Goal: Task Accomplishment & Management: Complete application form

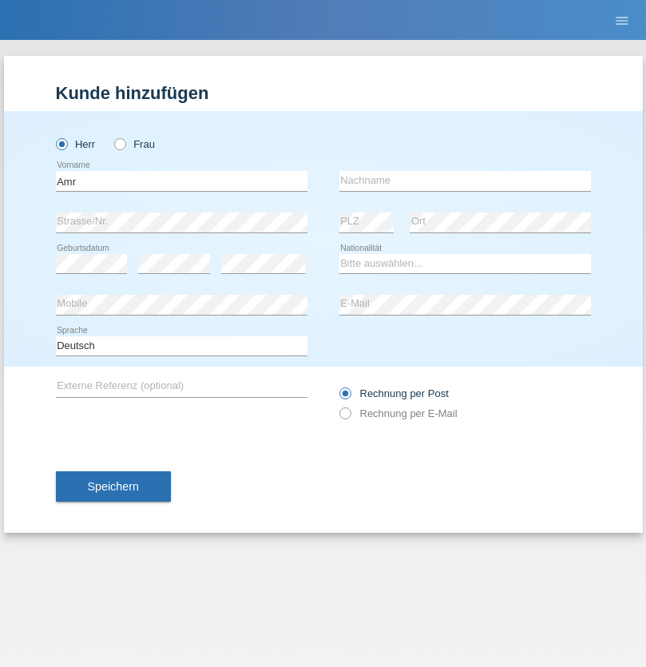
type input "Amr"
click at [465, 180] on input "text" at bounding box center [465, 181] width 252 height 20
type input "Abouelwafa"
select select "CH"
radio input "true"
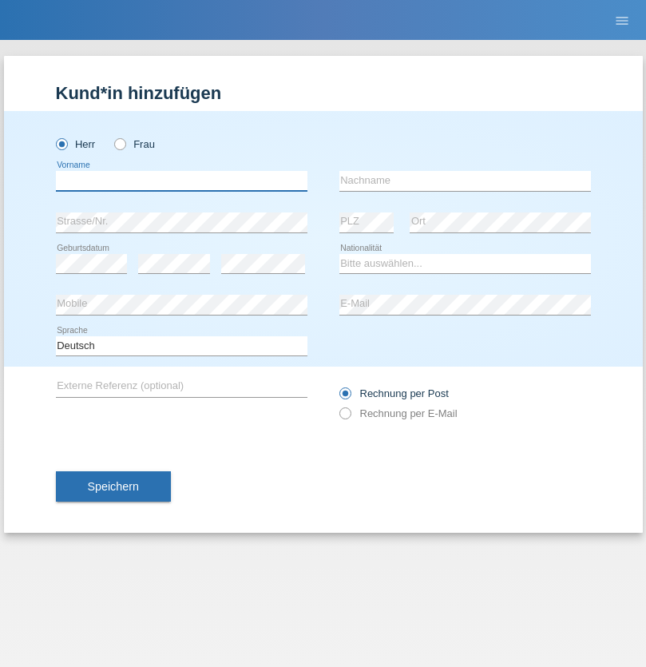
click at [181, 180] on input "text" at bounding box center [182, 181] width 252 height 20
type input "Vanessa"
click at [465, 180] on input "text" at bounding box center [465, 181] width 252 height 20
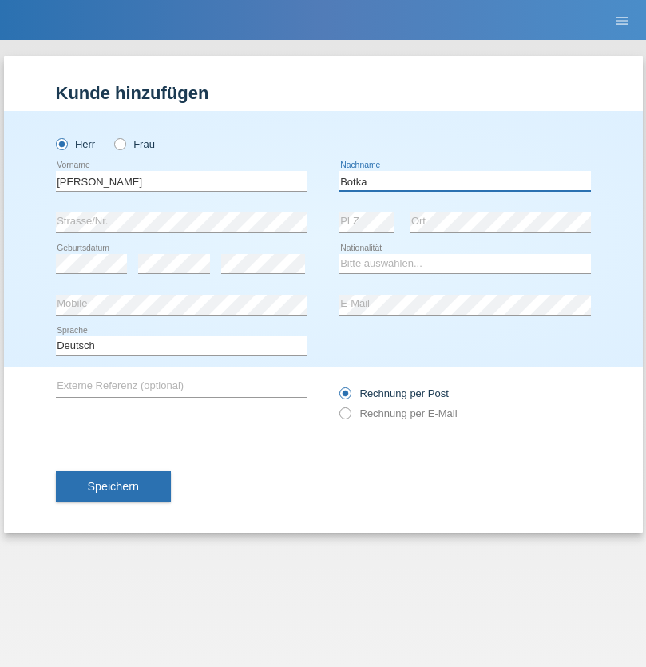
type input "Botka"
select select "HU"
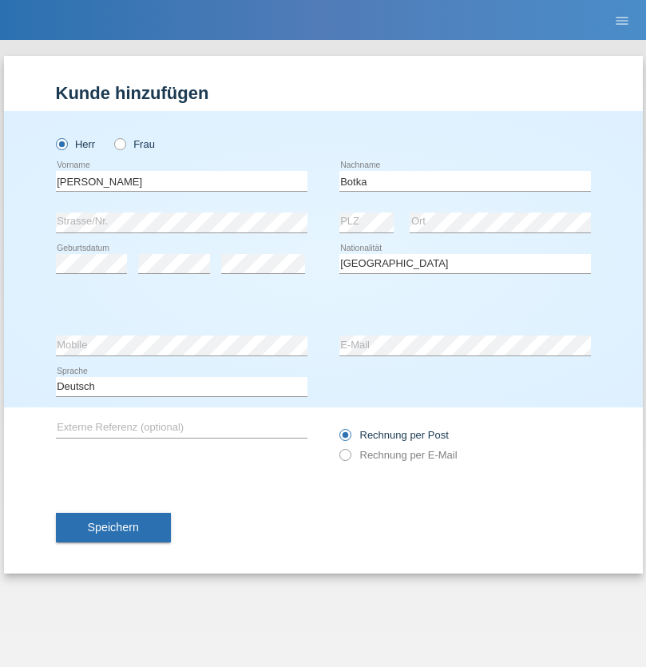
select select "C"
select select "01"
select select "07"
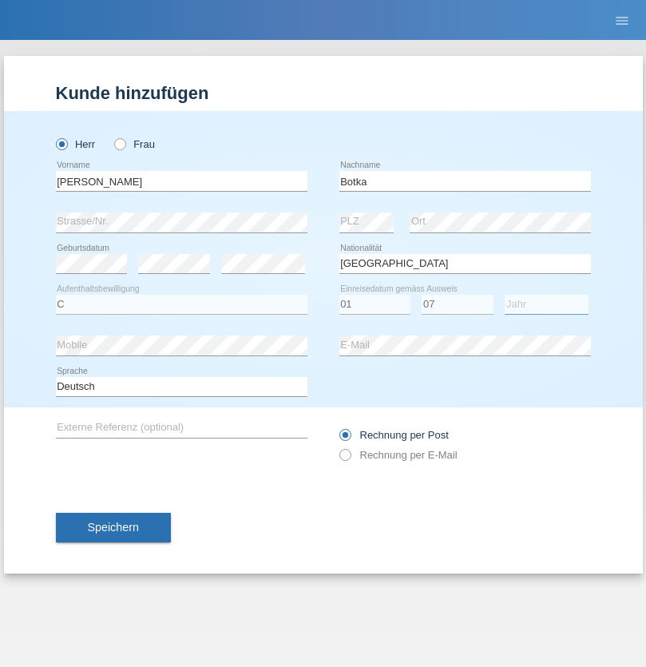
select select "2021"
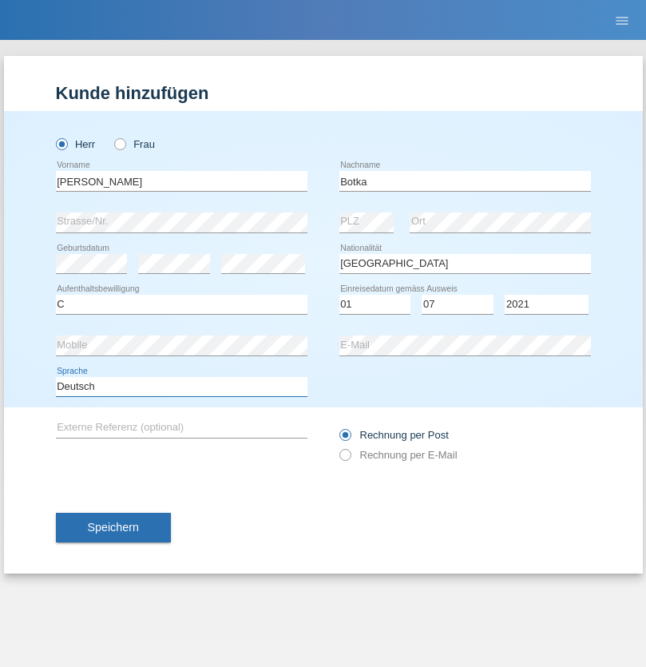
select select "en"
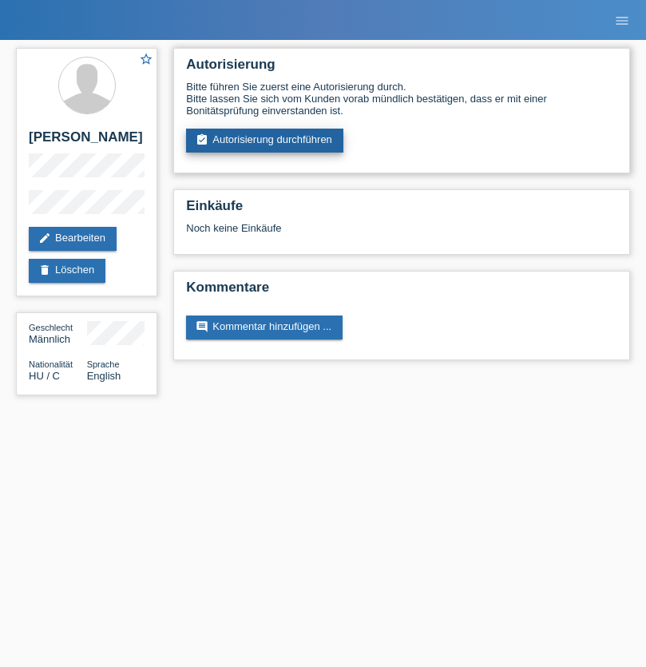
click at [265, 141] on link "assignment_turned_in Autorisierung durchführen" at bounding box center [264, 141] width 157 height 24
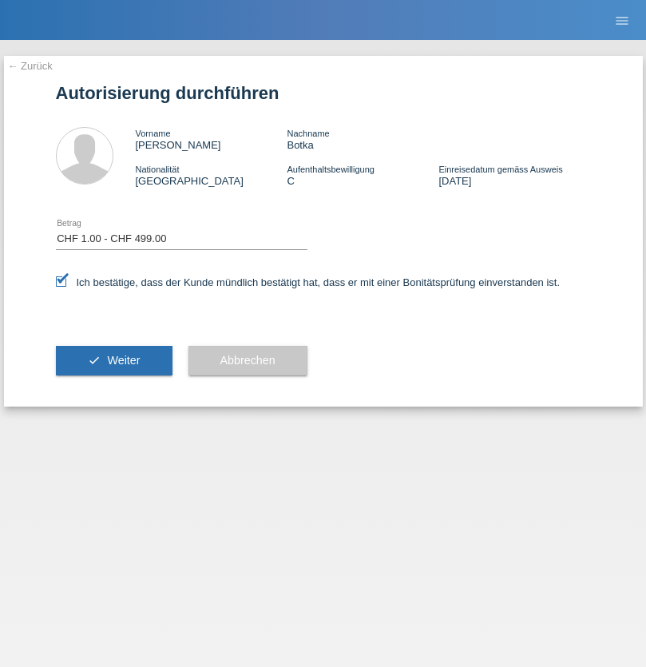
select select "1"
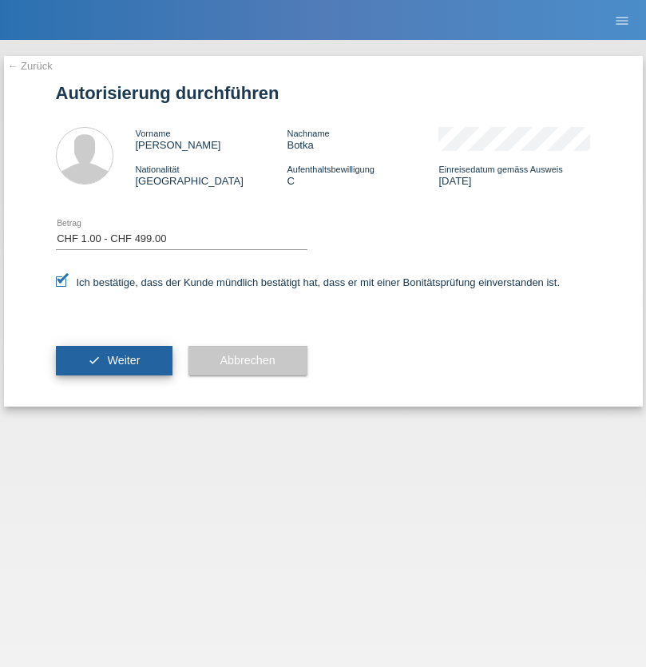
click at [113, 360] on span "Weiter" at bounding box center [123, 360] width 33 height 13
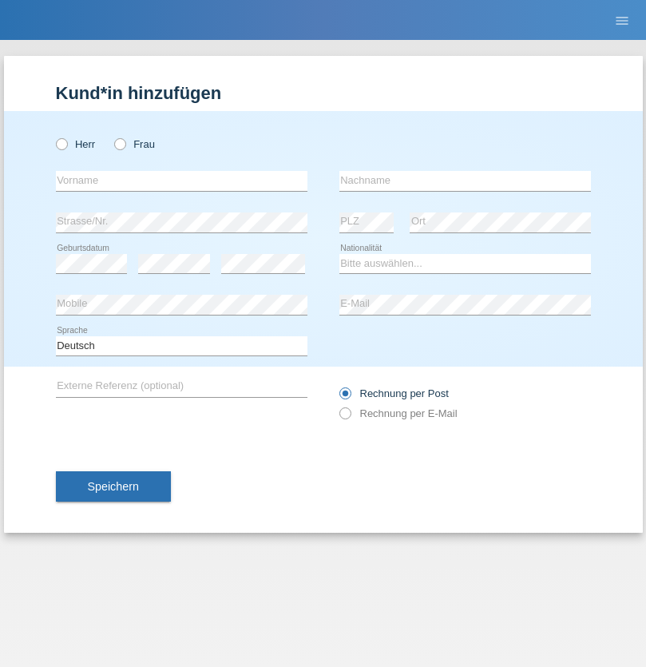
radio input "true"
click at [181, 180] on input "text" at bounding box center [182, 181] width 252 height 20
type input "Amr"
click at [465, 180] on input "text" at bounding box center [465, 181] width 252 height 20
type input "Abouelwafa"
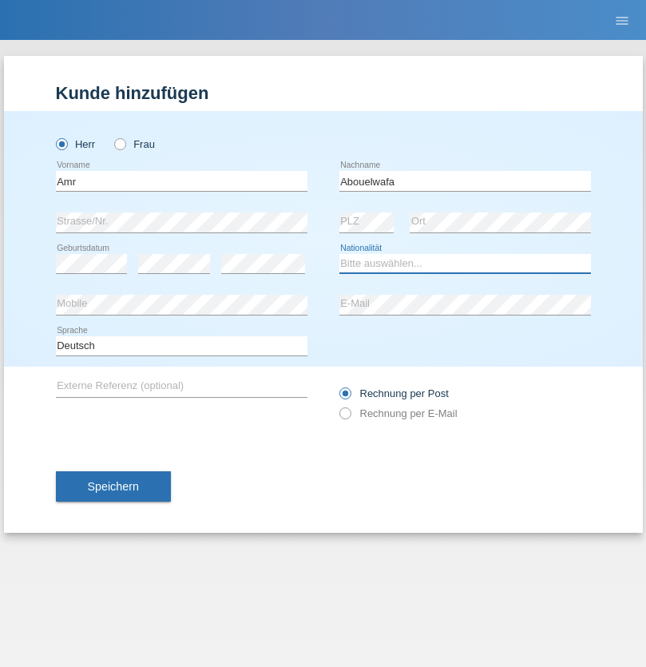
select select "CH"
radio input "true"
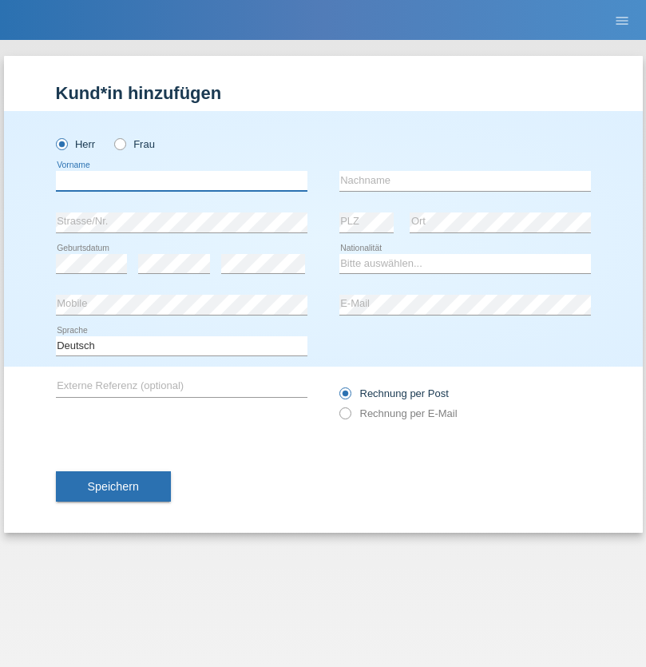
click at [181, 180] on input "text" at bounding box center [182, 181] width 252 height 20
type input "Jörg"
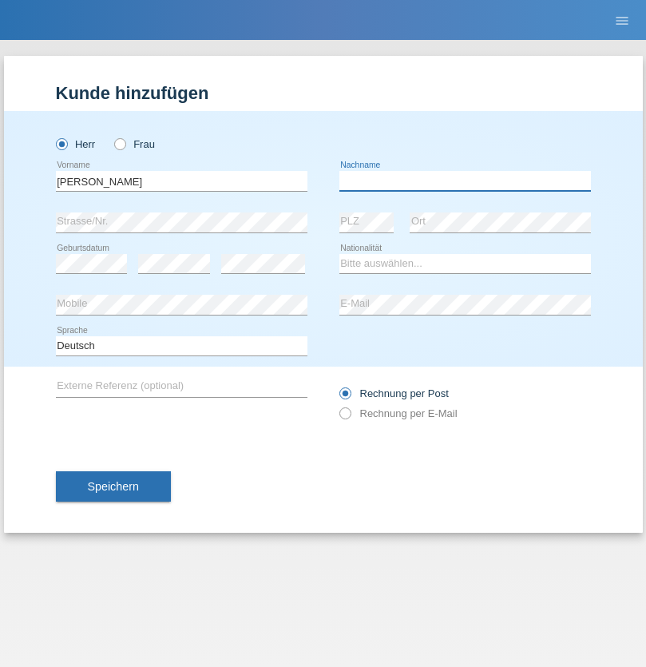
click at [465, 180] on input "text" at bounding box center [465, 181] width 252 height 20
type input "Traksel"
select select "DE"
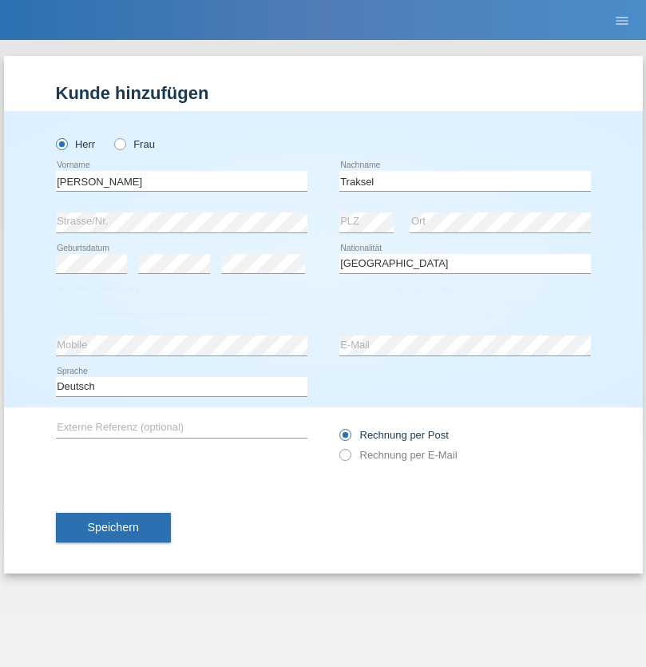
select select "C"
select select "01"
select select "07"
select select "2008"
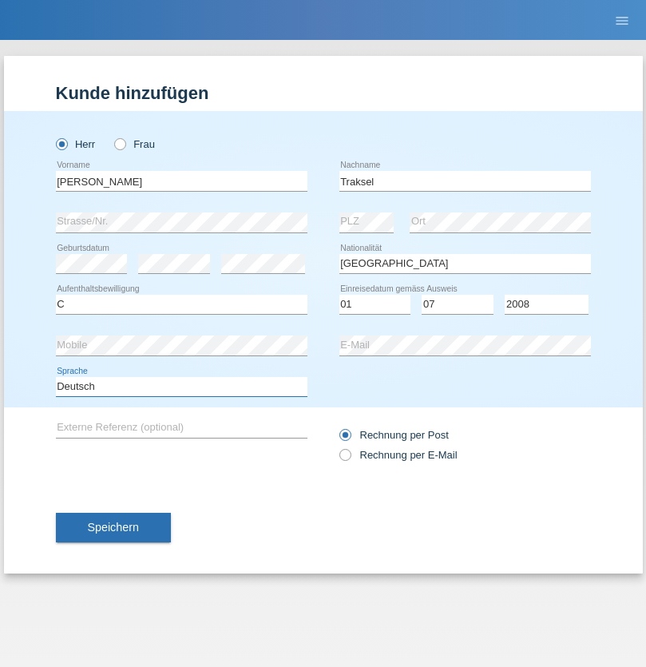
select select "en"
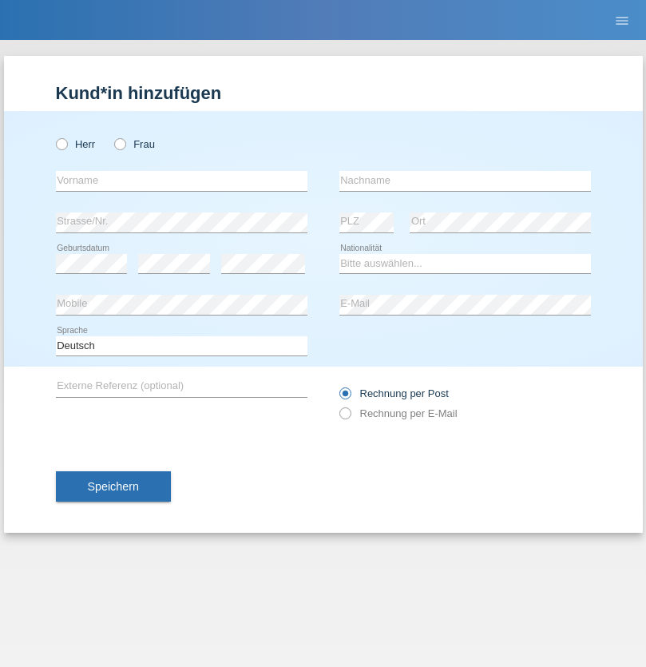
radio input "true"
select select "RS"
select select "C"
select select "08"
select select "10"
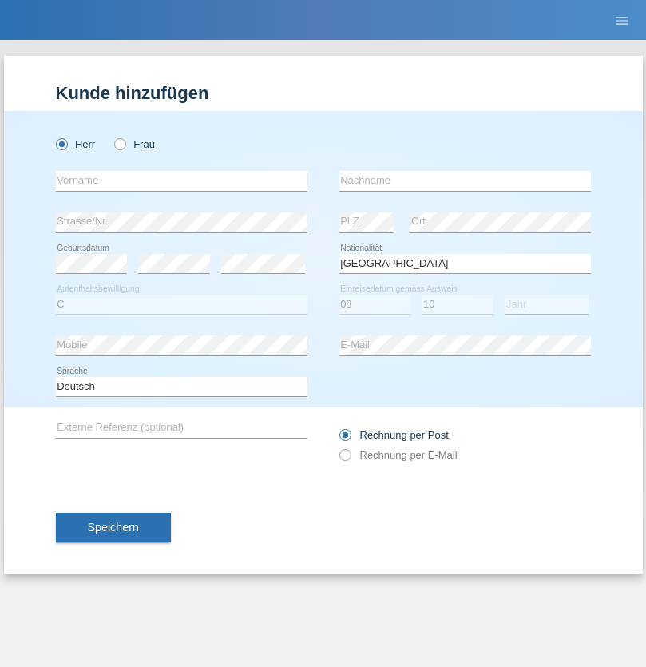
select select "2006"
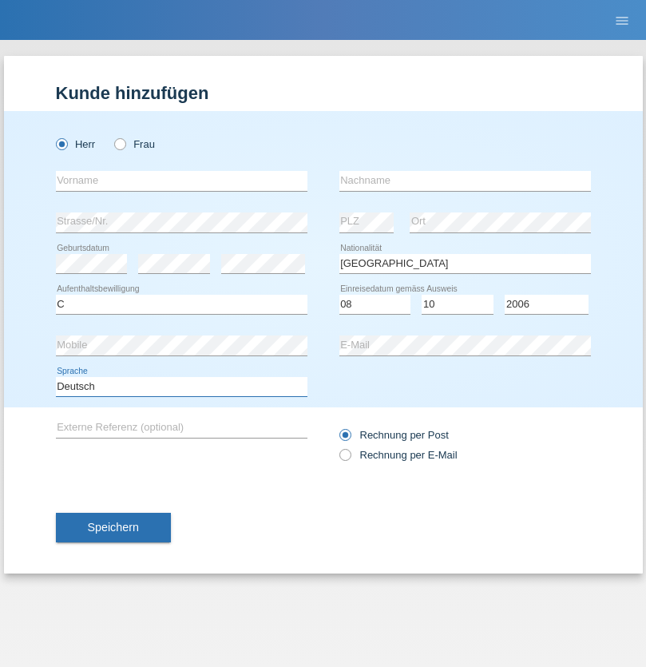
select select "en"
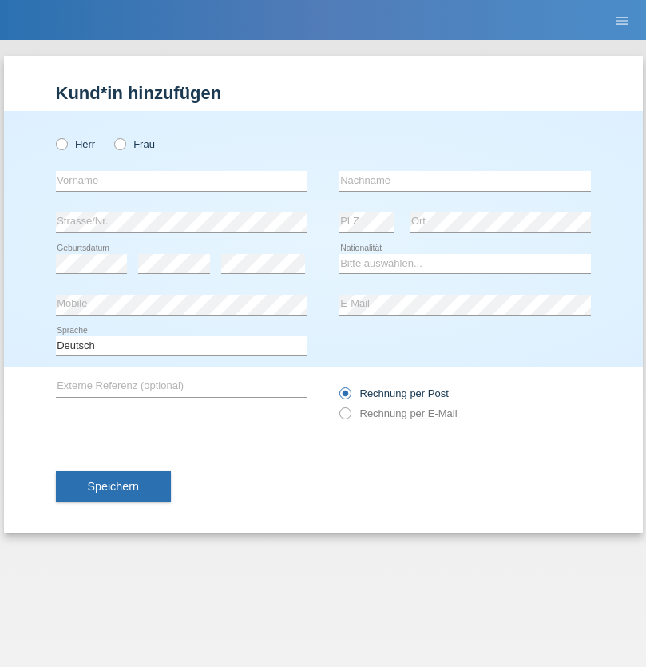
radio input "true"
click at [181, 180] on input "text" at bounding box center [182, 181] width 252 height 20
type input "Sladjan"
click at [465, 180] on input "text" at bounding box center [465, 181] width 252 height 20
type input "Pejic"
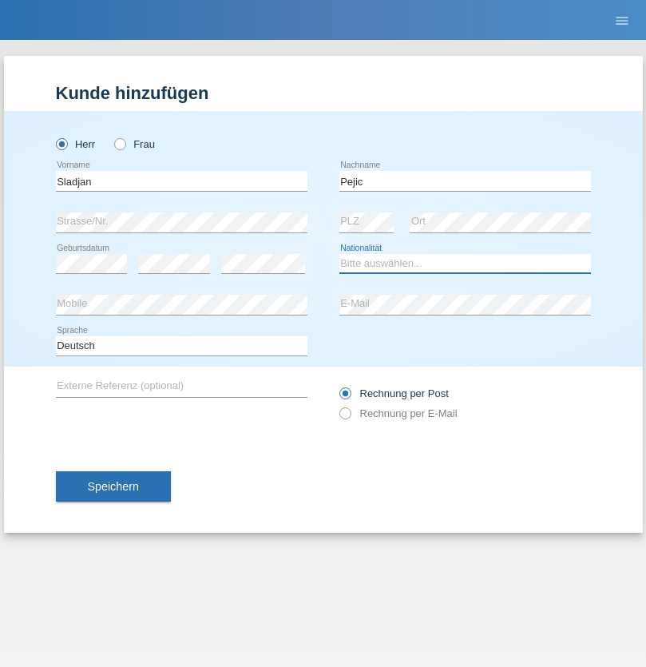
select select "CH"
radio input "true"
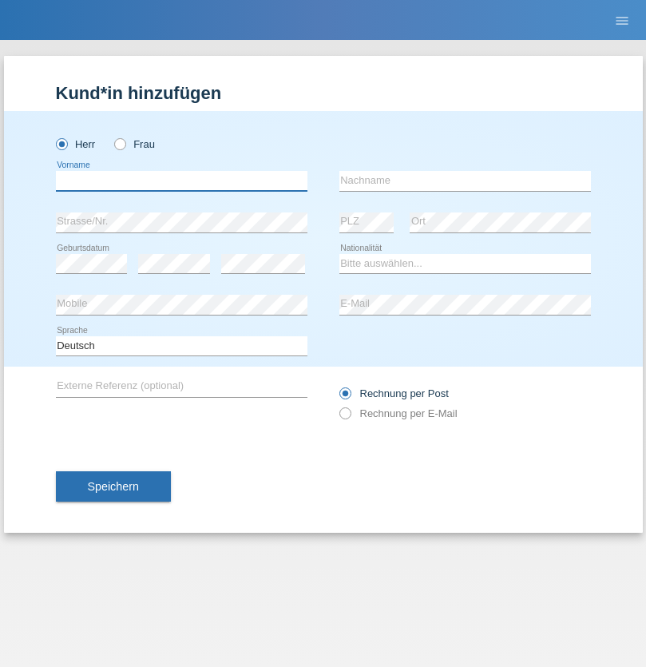
click at [181, 180] on input "text" at bounding box center [182, 181] width 252 height 20
type input "Mohammad Qais"
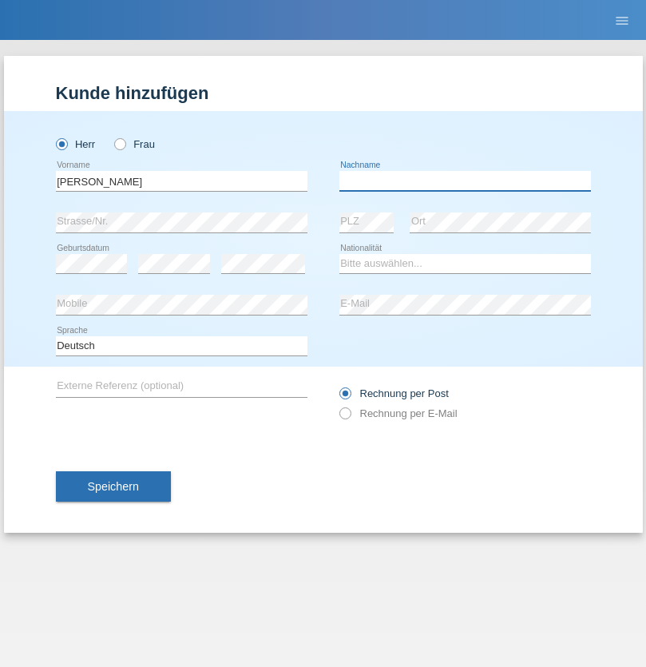
click at [465, 180] on input "text" at bounding box center [465, 181] width 252 height 20
type input "Nemani"
select select "AF"
select select "C"
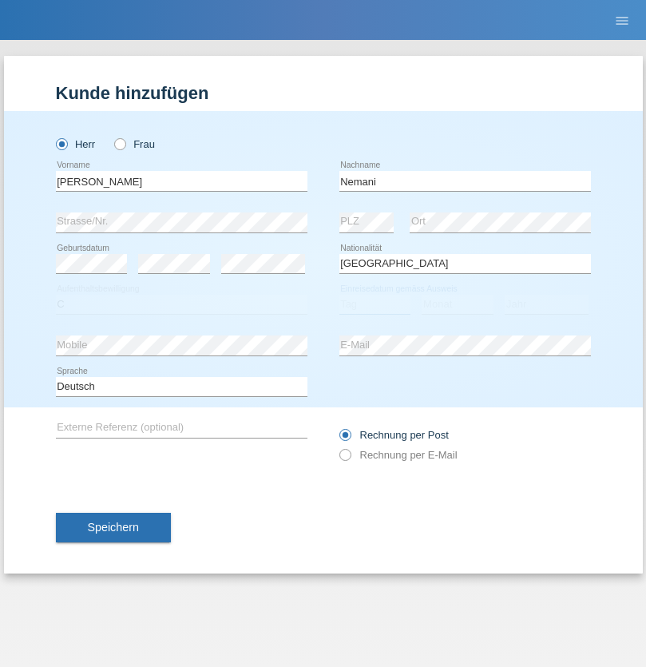
select select "02"
select select "01"
select select "2021"
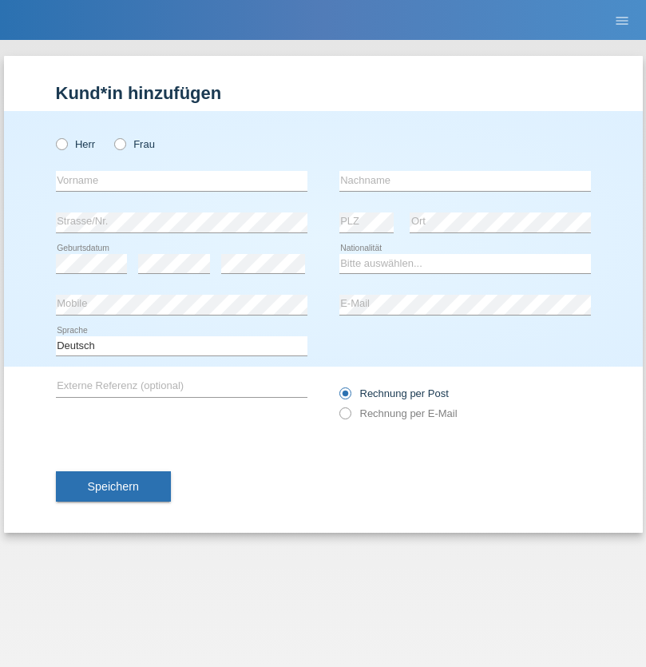
radio input "true"
